Goal: Transaction & Acquisition: Purchase product/service

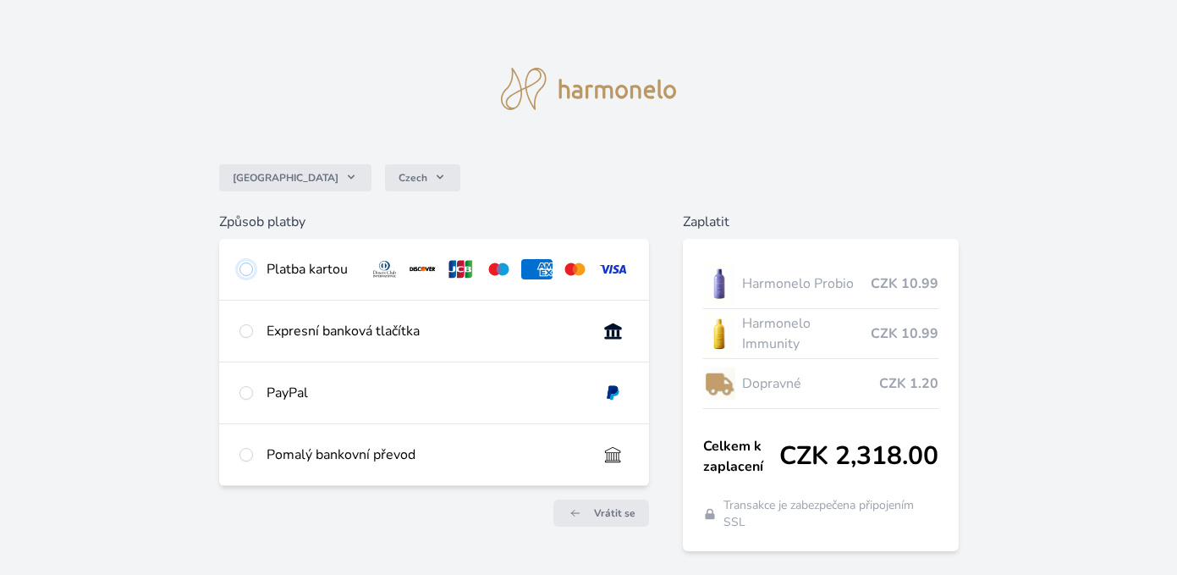
click at [246, 270] on input "radio" at bounding box center [246, 269] width 14 height 14
radio input "true"
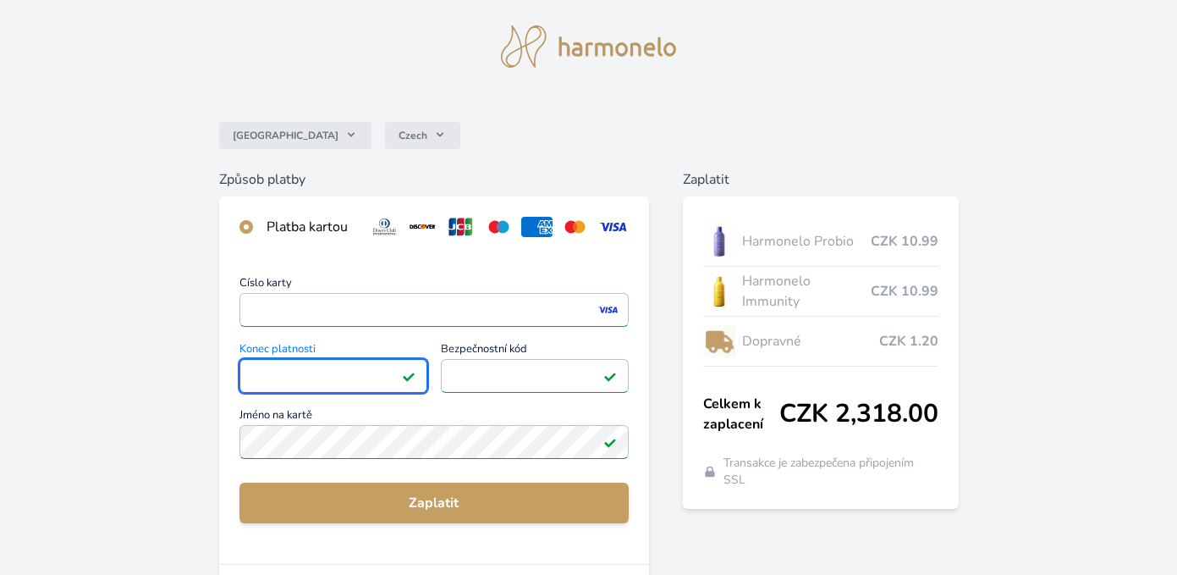
scroll to position [66, 0]
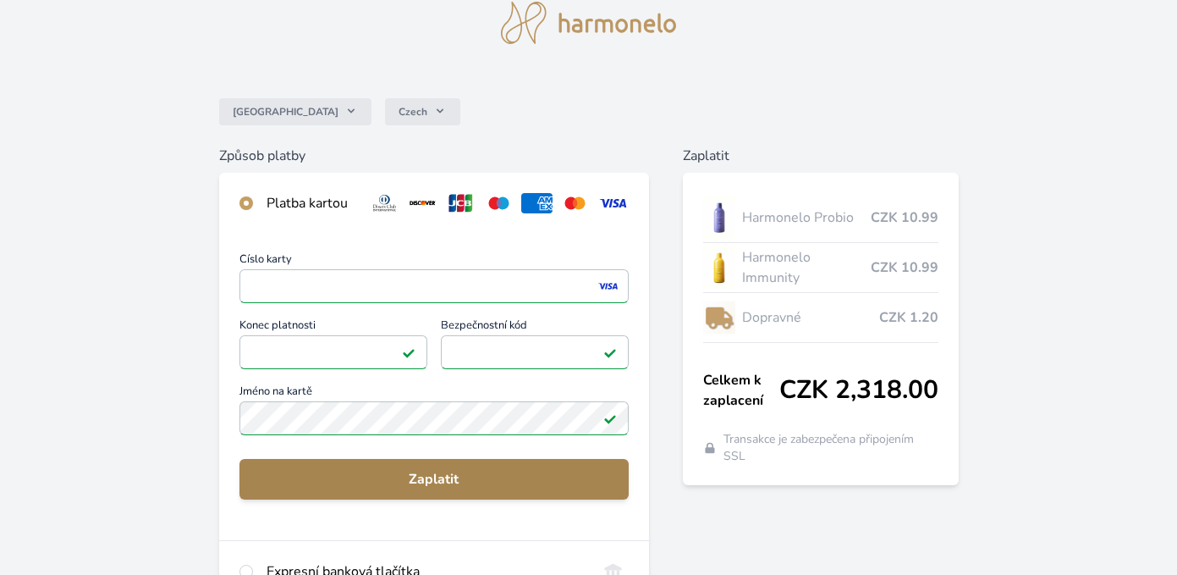
click at [417, 477] on span "Zaplatit" at bounding box center [434, 479] width 362 height 20
